Goal: Task Accomplishment & Management: Manage account settings

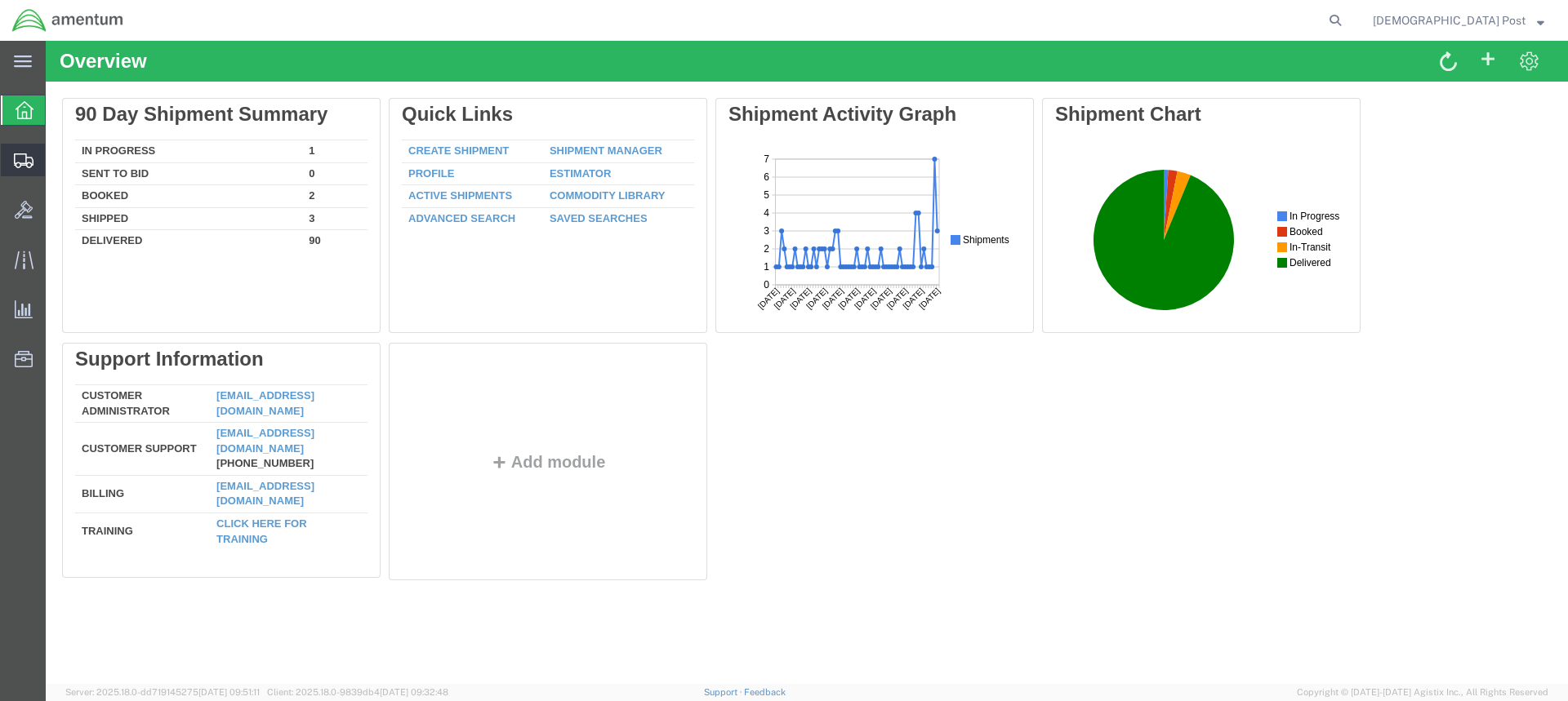
click at [0, 0] on span "Shipment Manager" at bounding box center [0, 0] width 0 height 0
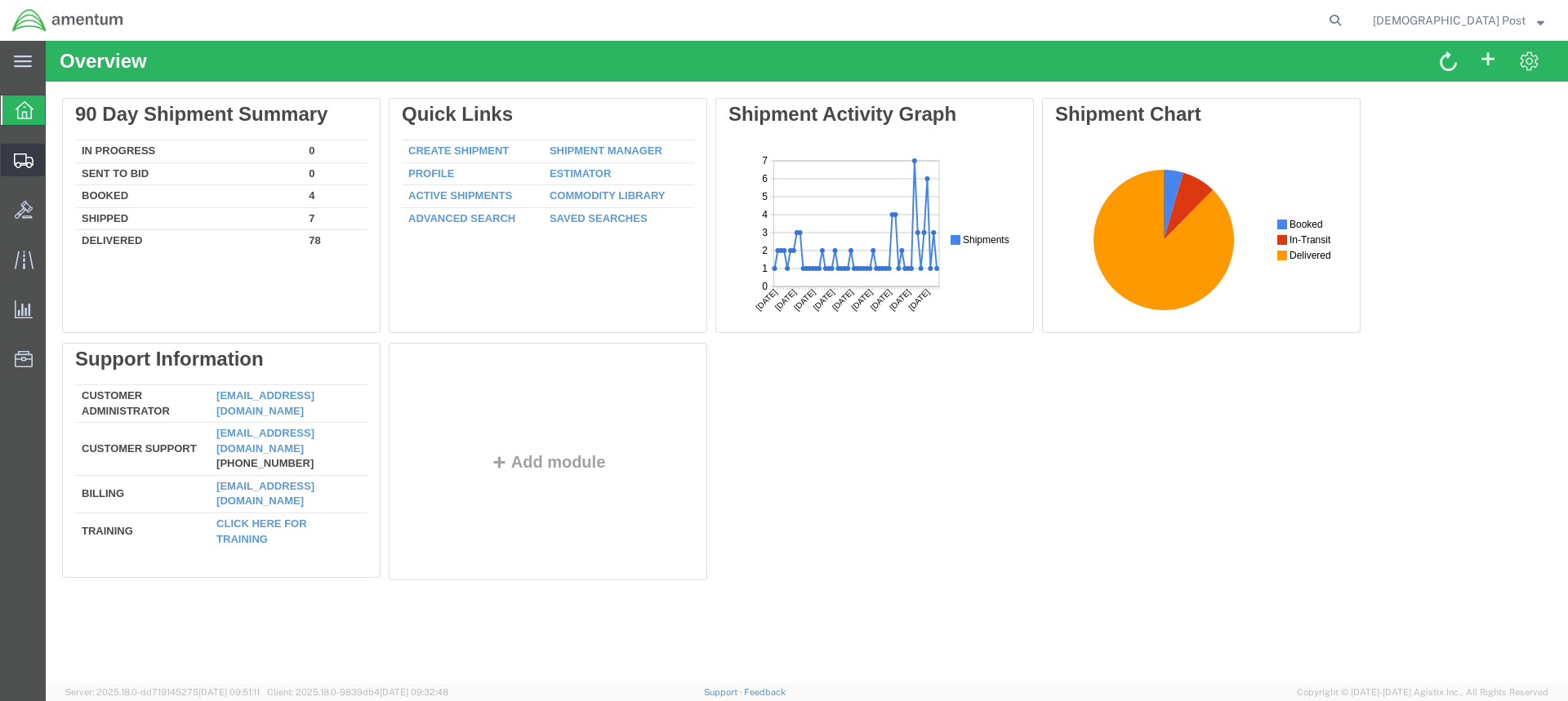
click at [0, 0] on span "Shipment Manager" at bounding box center [0, 0] width 0 height 0
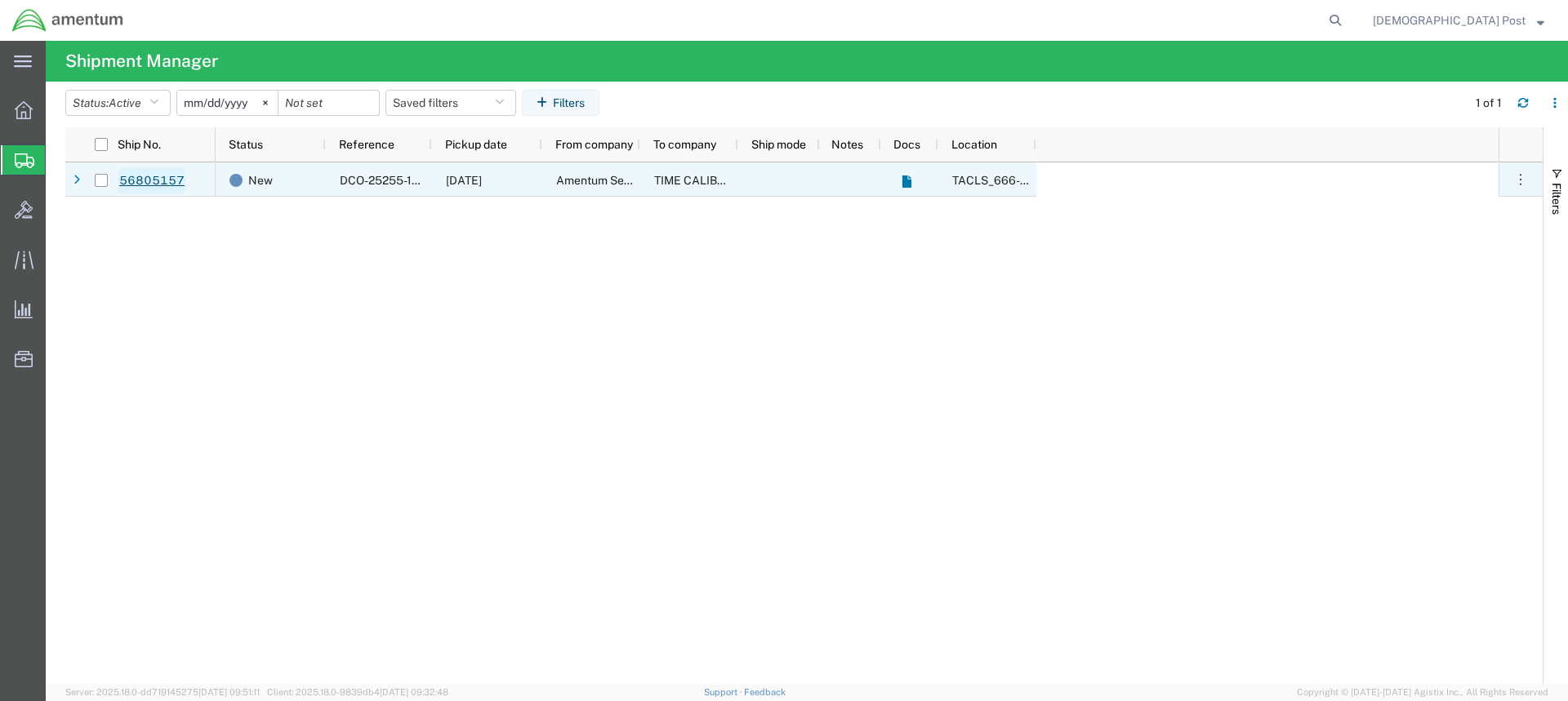
click at [153, 178] on link "56805157" at bounding box center [152, 181] width 67 height 26
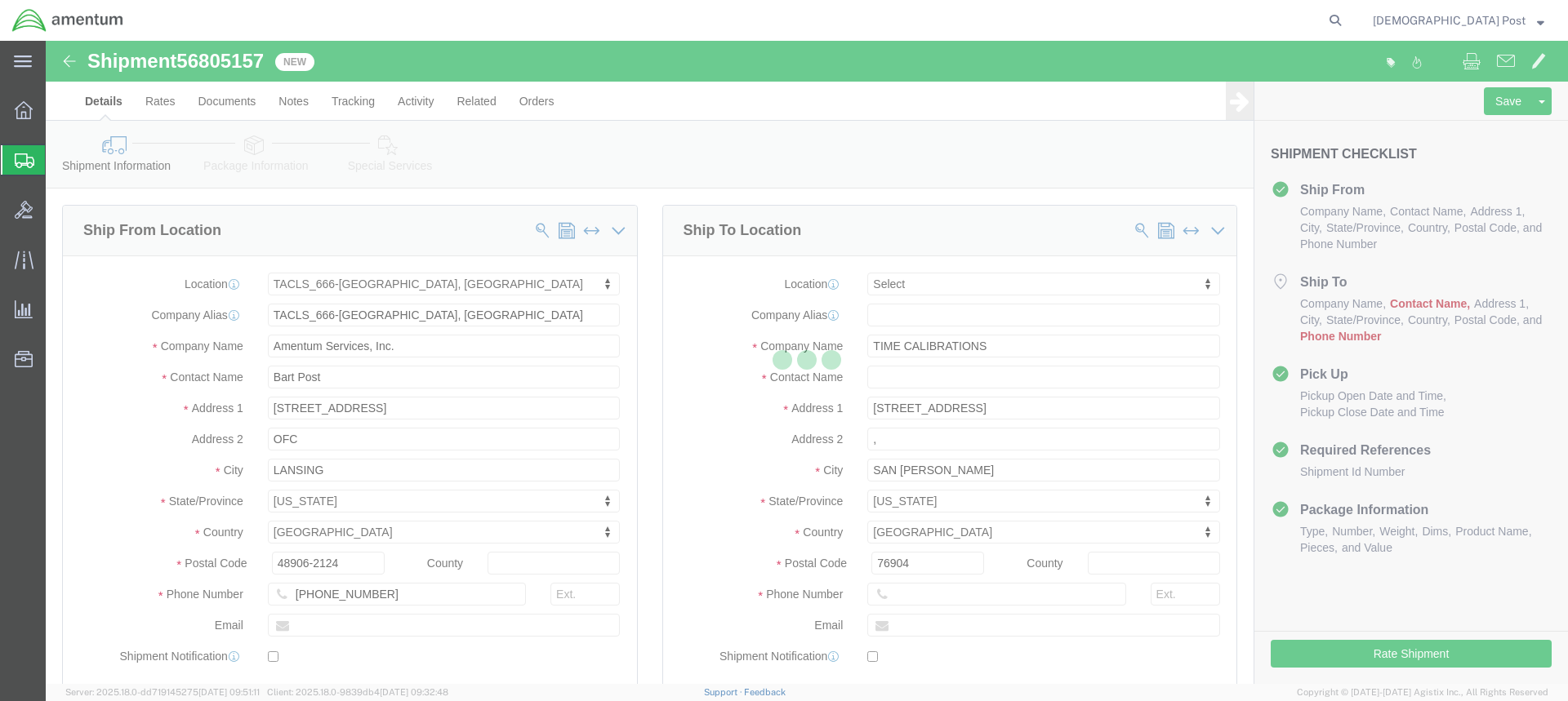
select select "42733"
select select
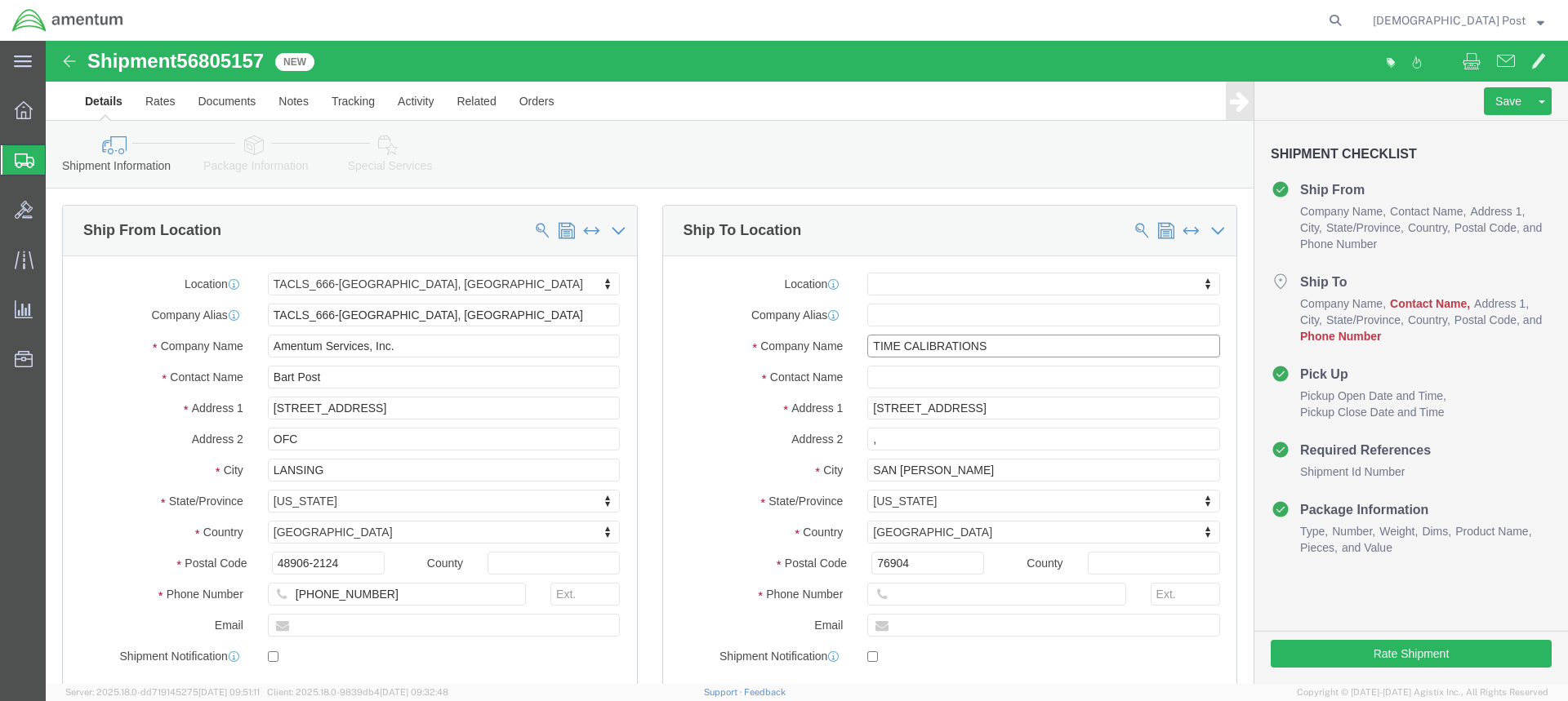
drag, startPoint x: 945, startPoint y: 304, endPoint x: 808, endPoint y: 304, distance: 137.0
click div "TIME CALIBRATIONS"
click input "text"
paste input "TIME CALIBRATIONS"
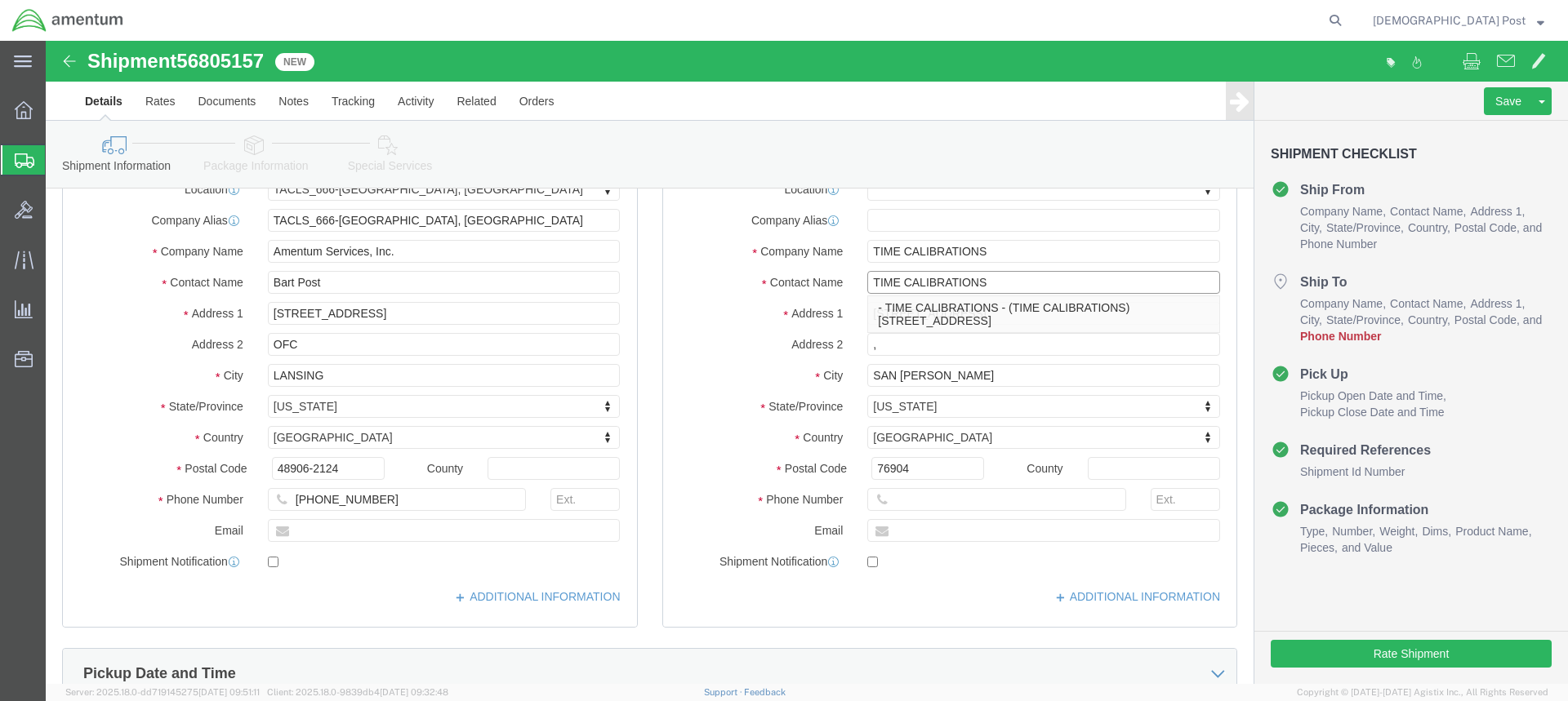
scroll to position [82, 0]
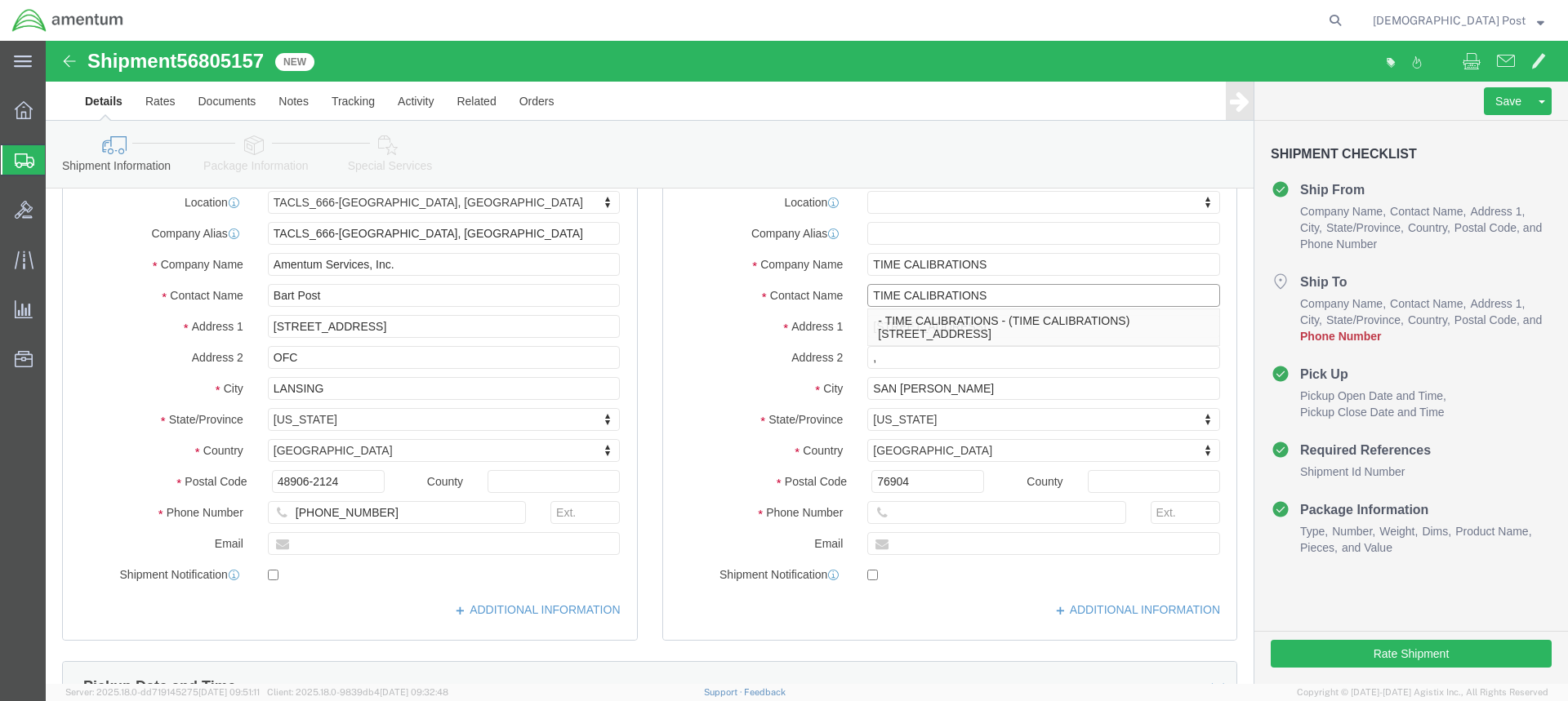
type input "TIME CALIBRATIONS"
drag, startPoint x: 319, startPoint y: 476, endPoint x: 223, endPoint y: 465, distance: 96.6
click input "817-944-2505"
click input "text"
paste input "817-944-2505"
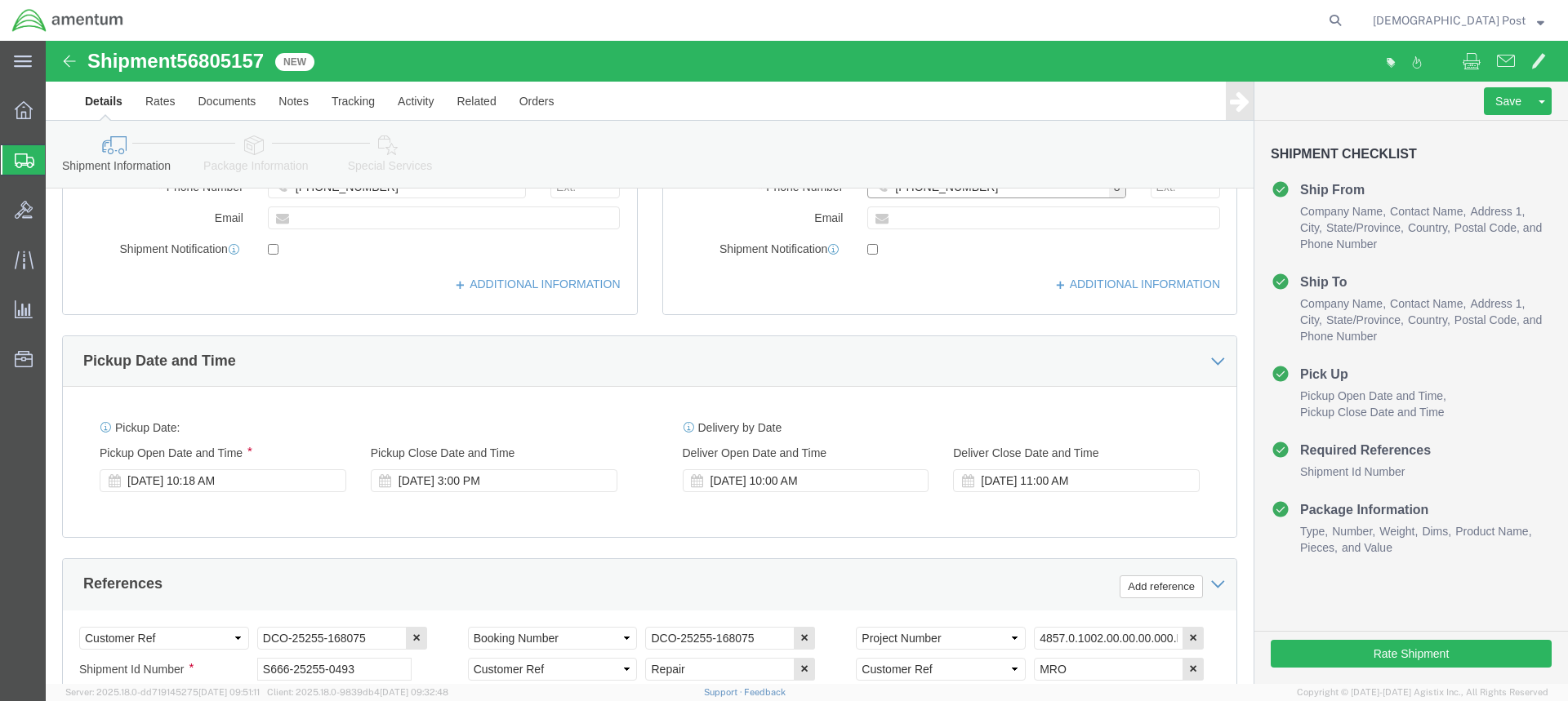
scroll to position [408, 0]
type input "817-944-2505"
click button "Rate Shipment"
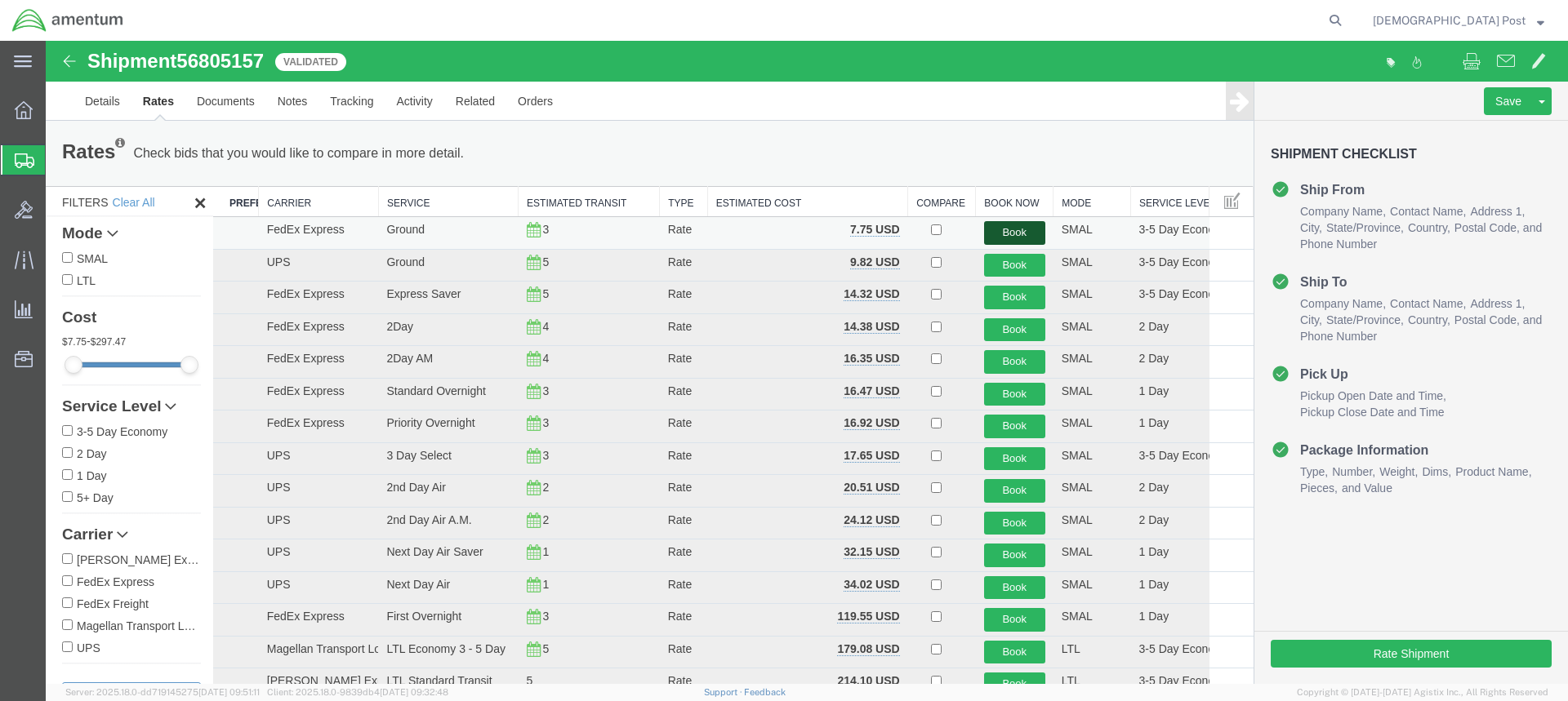
click at [1023, 233] on button "Book" at bounding box center [1014, 233] width 61 height 24
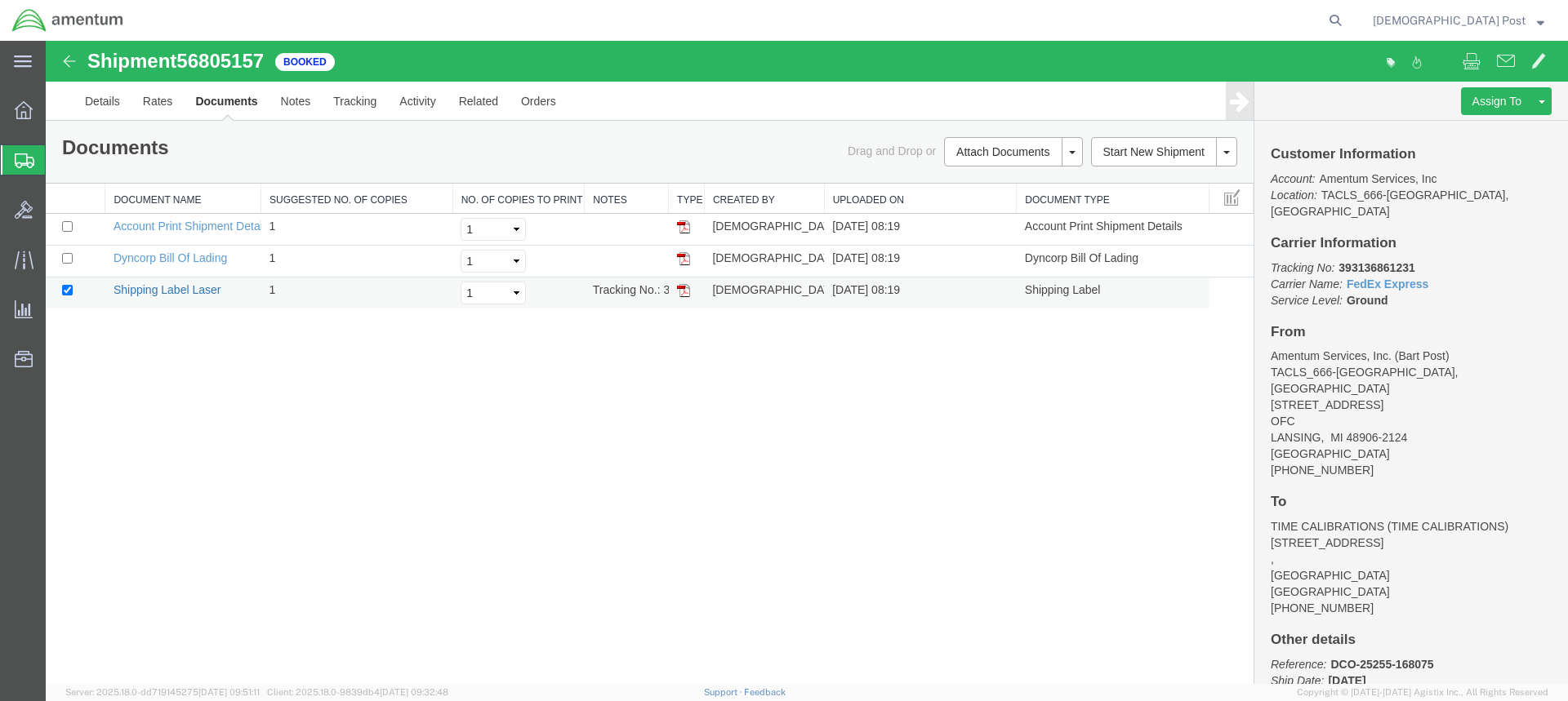
click at [173, 291] on link "Shipping Label Laser" at bounding box center [168, 289] width 108 height 13
drag, startPoint x: 169, startPoint y: 259, endPoint x: 79, endPoint y: 297, distance: 97.7
click at [169, 259] on link "Dyncorp Bill Of Lading" at bounding box center [171, 257] width 114 height 13
